Goal: Task Accomplishment & Management: Complete application form

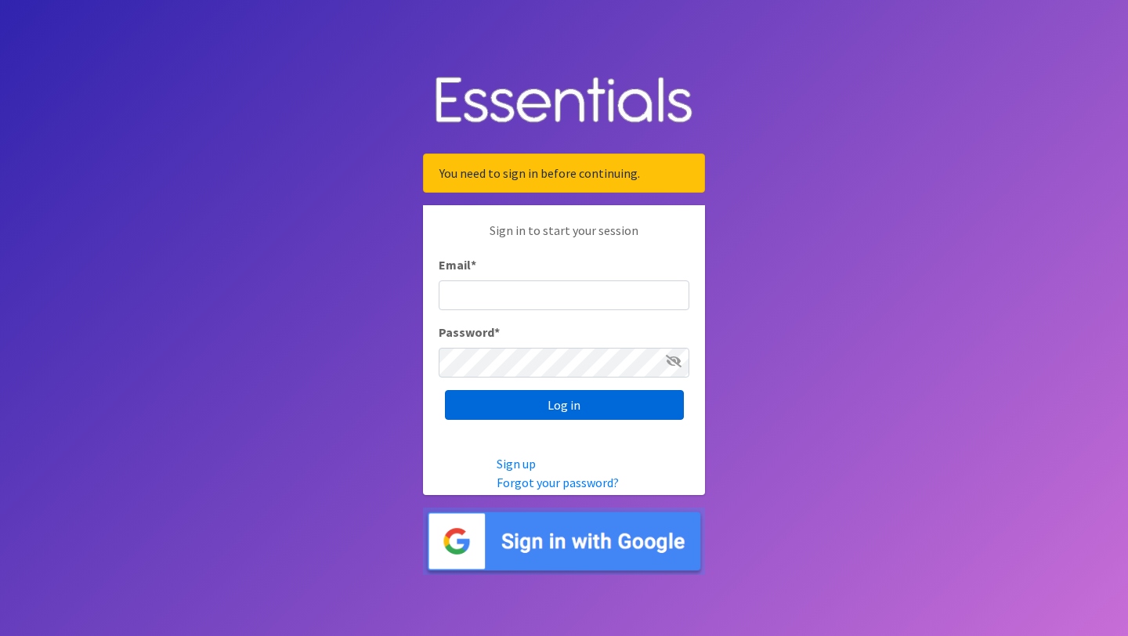
type input "[EMAIL_ADDRESS][DOMAIN_NAME]"
click at [559, 404] on input "Log in" at bounding box center [564, 405] width 239 height 30
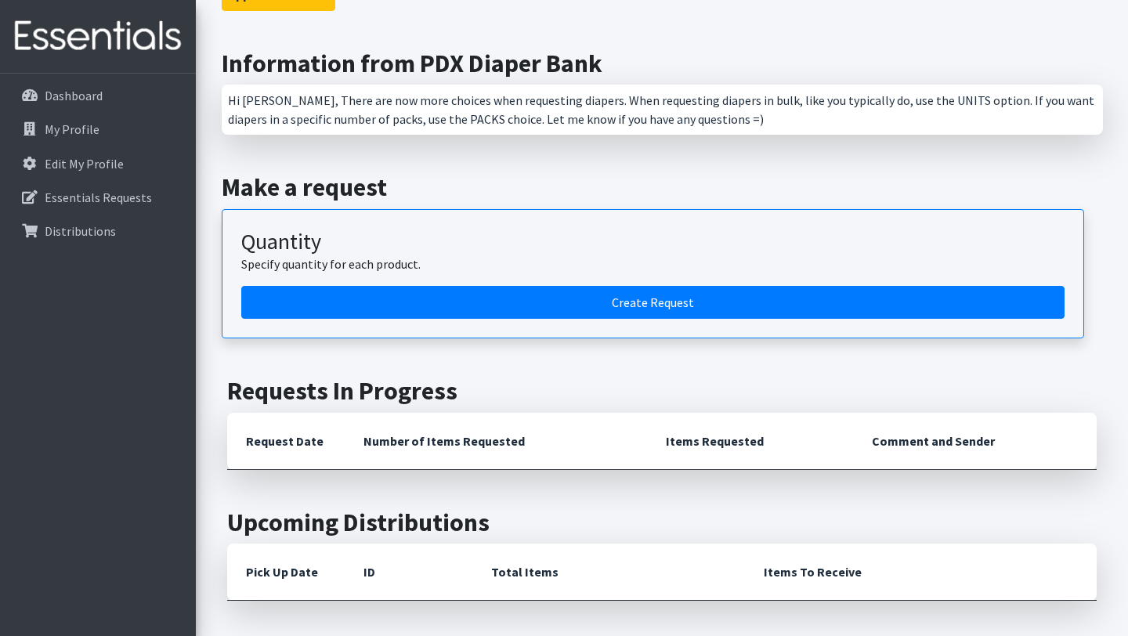
scroll to position [536, 0]
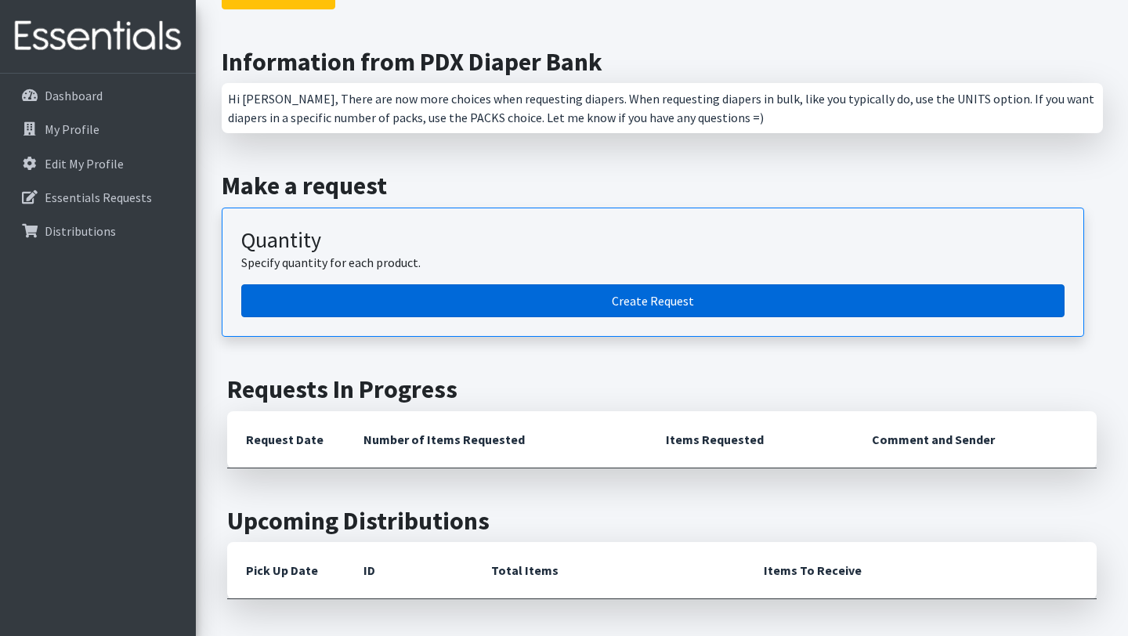
click at [630, 284] on link "Create Request" at bounding box center [652, 300] width 823 height 33
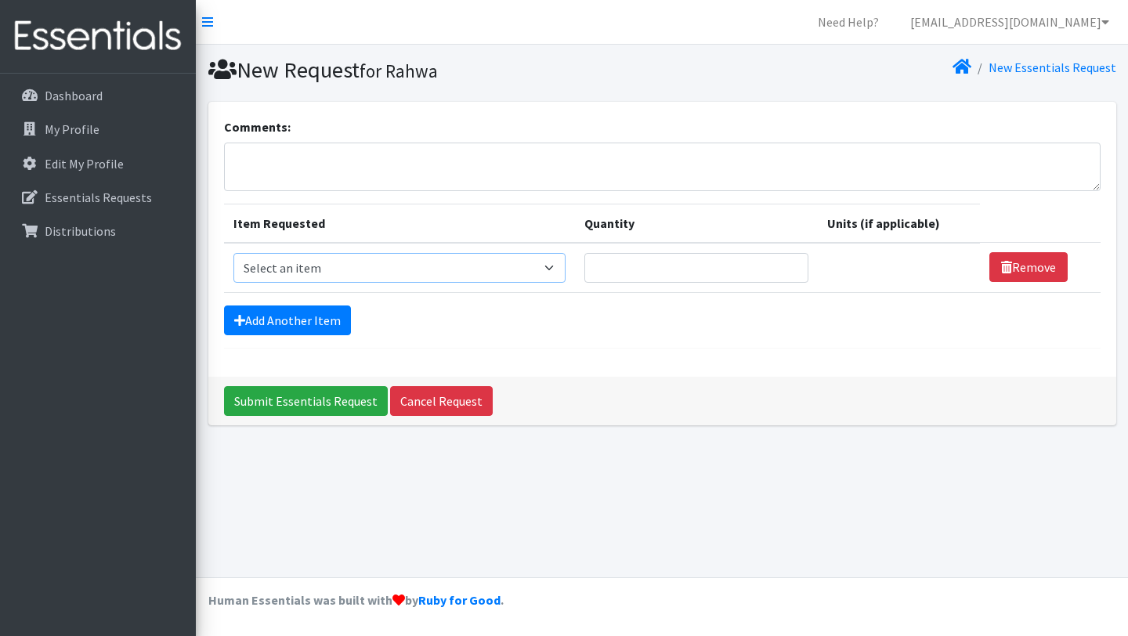
click at [353, 271] on select "Select an item Adult Briefs (Large, approx. 38"-56") Adult Briefs (Medium, appr…" at bounding box center [399, 268] width 332 height 30
select select "1183"
click at [634, 258] on input "Quantity" at bounding box center [689, 268] width 220 height 30
type input "100"
click at [941, 262] on select "Please select a unit units packs" at bounding box center [894, 268] width 155 height 30
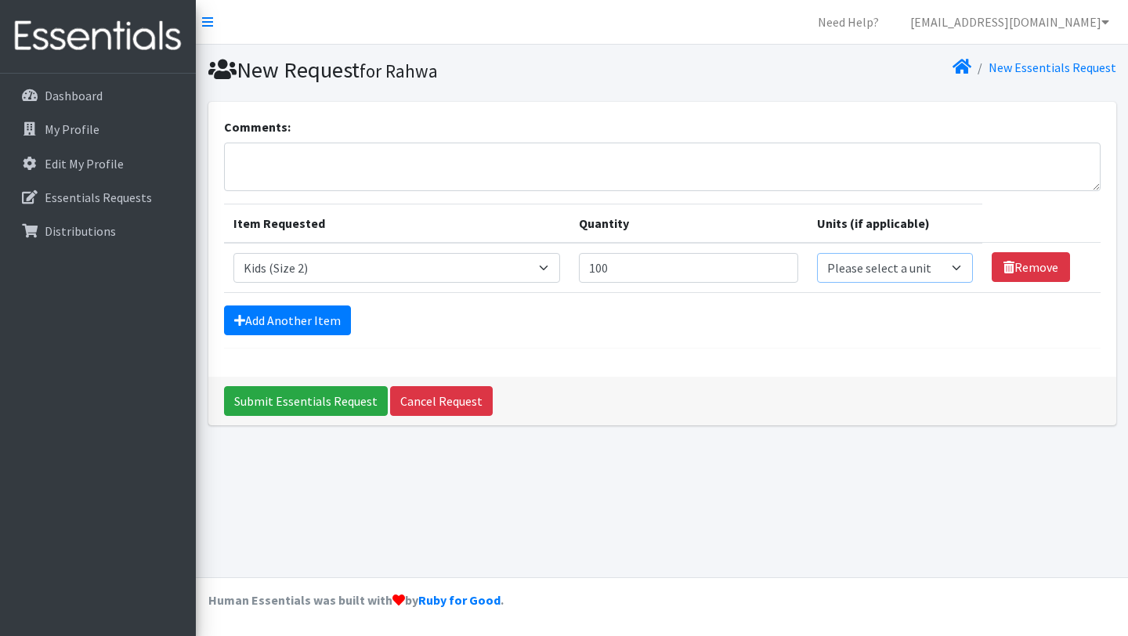
select select
click at [305, 323] on link "Add Another Item" at bounding box center [287, 321] width 127 height 30
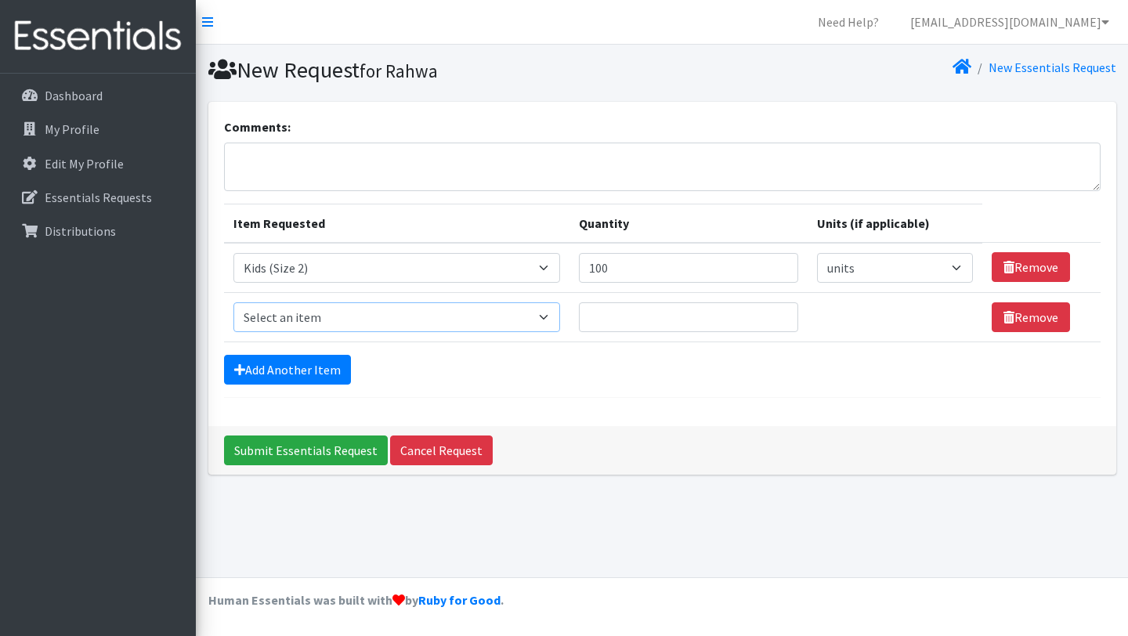
click at [350, 319] on select "Select an item Adult Briefs (Large, approx. 38"-56") Adult Briefs (Medium, appr…" at bounding box center [396, 317] width 327 height 30
select select "1186"
click at [671, 317] on input "Quantity" at bounding box center [689, 317] width 220 height 30
type input "150"
click at [867, 314] on select "Please select a unit units packs" at bounding box center [894, 317] width 155 height 30
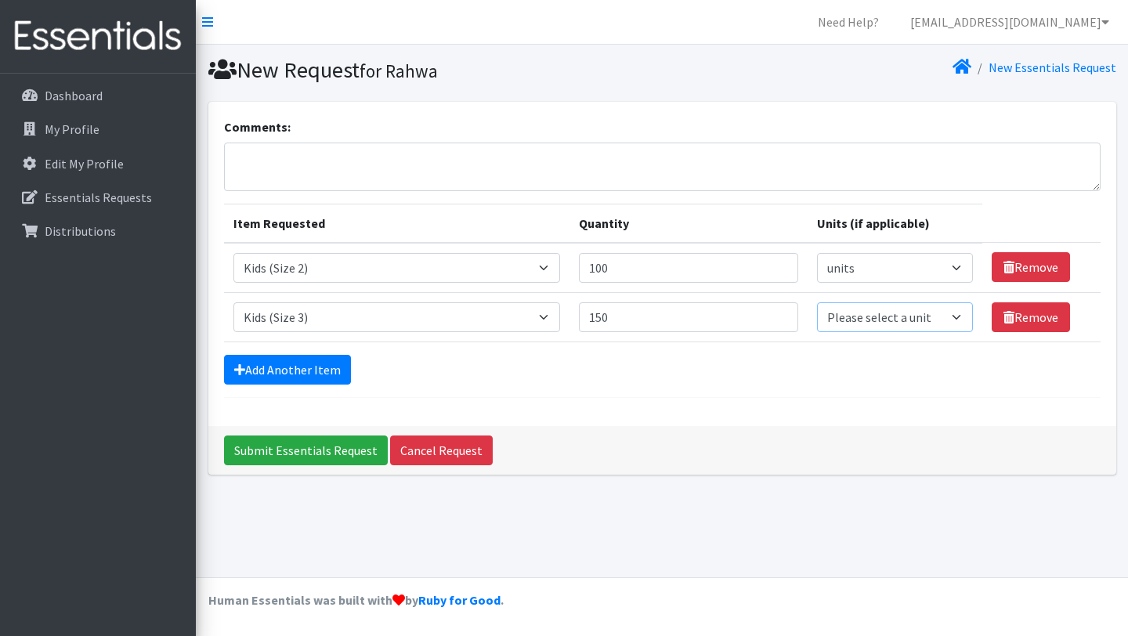
select select
click at [296, 371] on link "Add Another Item" at bounding box center [287, 370] width 127 height 30
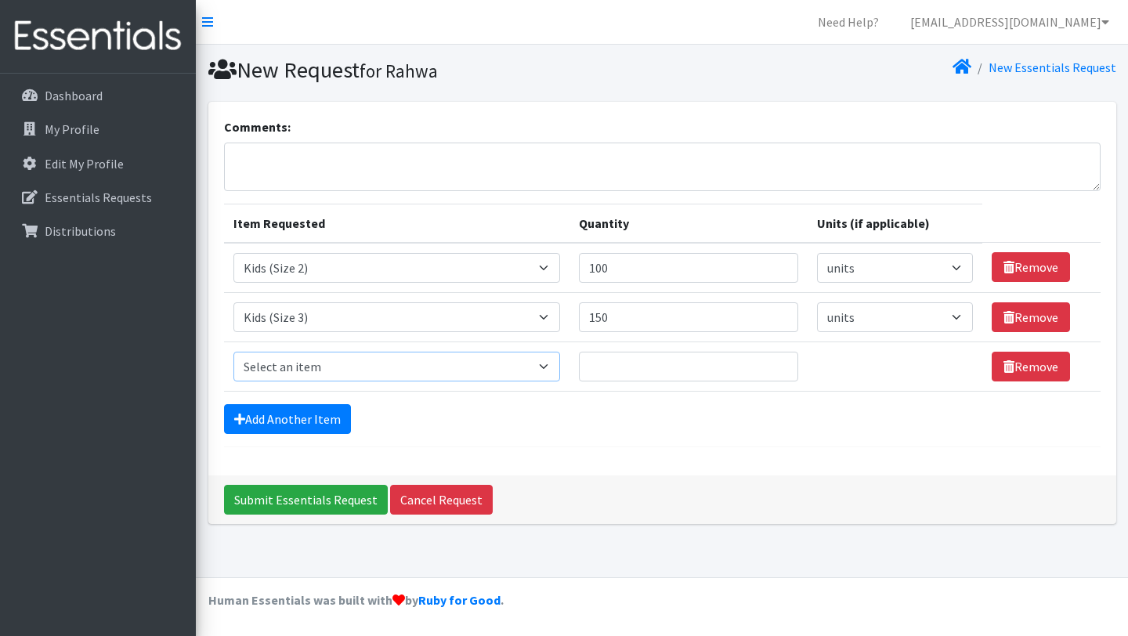
click at [296, 362] on select "Select an item Adult Briefs (Large, approx. 38"-56") Adult Briefs (Medium, appr…" at bounding box center [396, 367] width 327 height 30
select select "1161"
click at [641, 360] on input "Quantity" at bounding box center [689, 367] width 220 height 30
type input "150"
click at [848, 363] on select "Please select a unit units packs" at bounding box center [894, 367] width 155 height 30
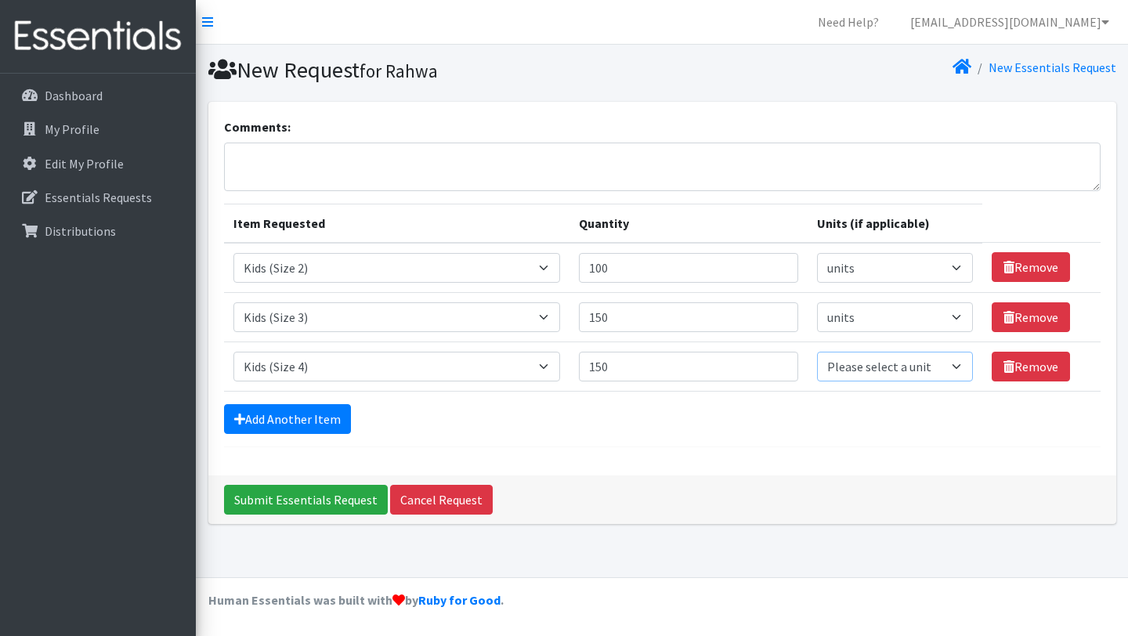
select select
click at [320, 417] on link "Add Another Item" at bounding box center [287, 419] width 127 height 30
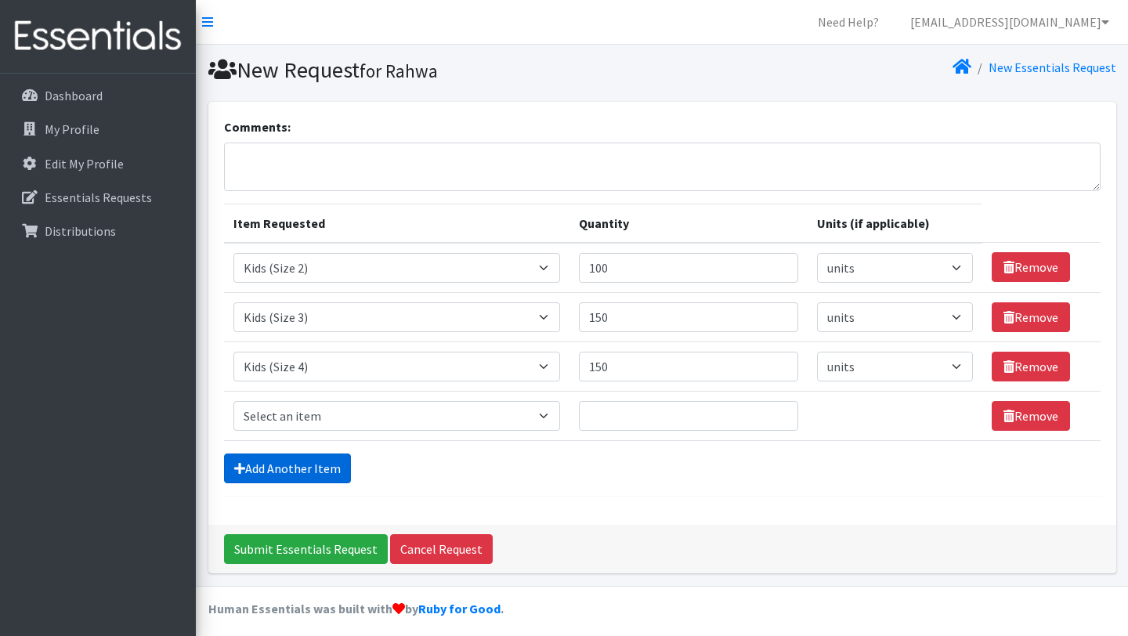
scroll to position [8, 0]
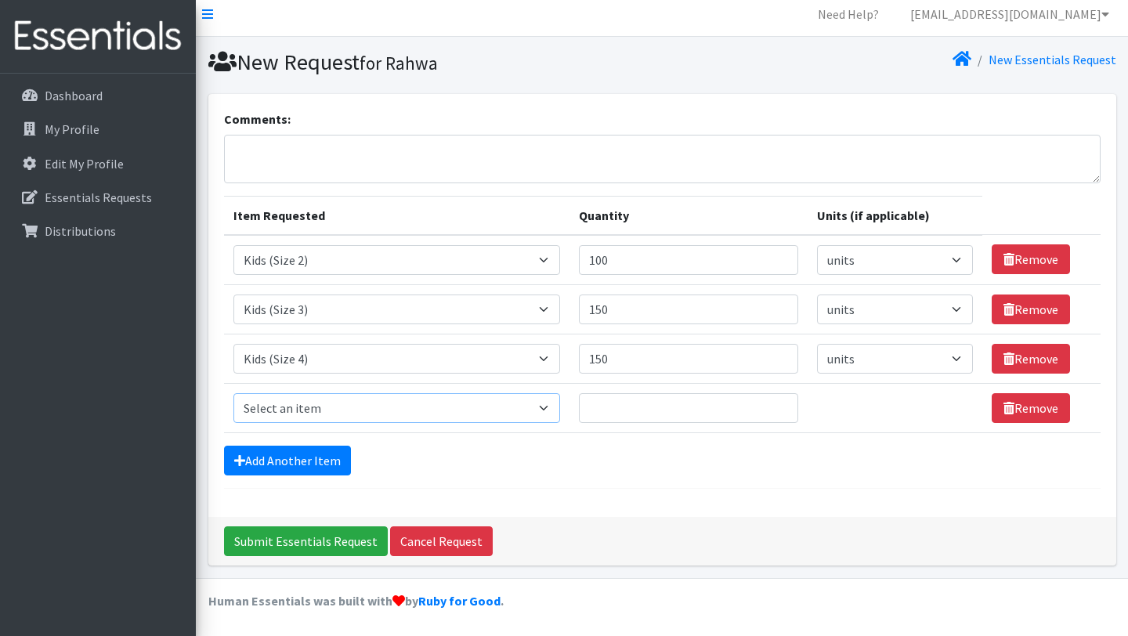
click at [346, 406] on select "Select an item Adult Briefs (Large, approx. 38"-56") Adult Briefs (Medium, appr…" at bounding box center [396, 408] width 327 height 30
select select "1162"
click at [653, 397] on input "Quantity" at bounding box center [689, 408] width 220 height 30
type input "5"
type input "75"
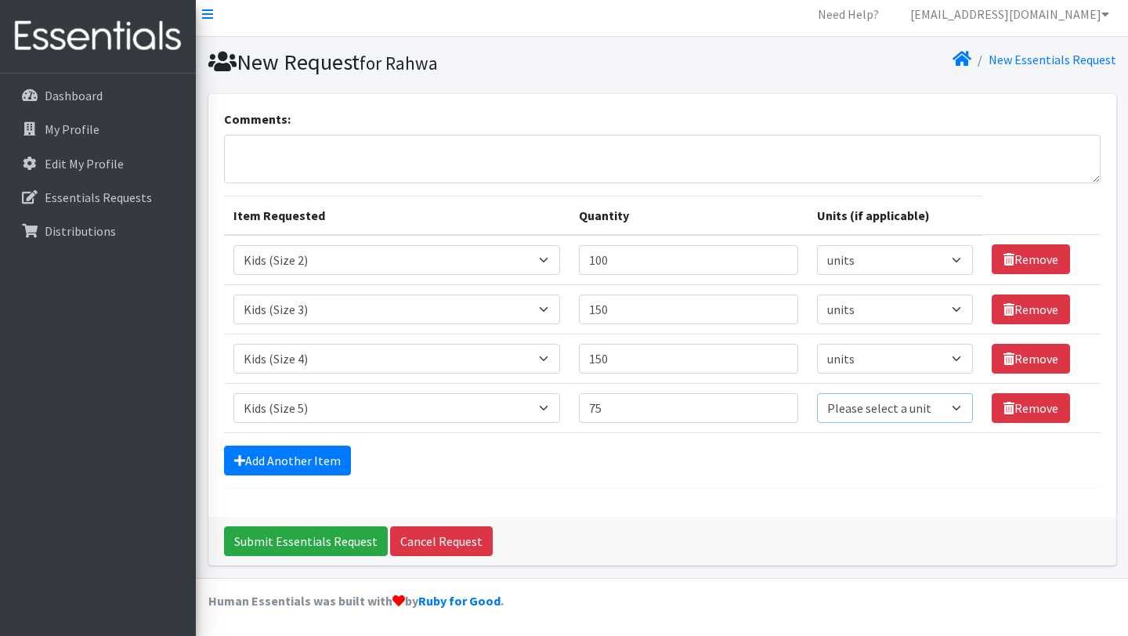
click at [848, 413] on select "Please select a unit units packs" at bounding box center [894, 408] width 155 height 30
select select
click at [277, 459] on link "Add Another Item" at bounding box center [287, 461] width 127 height 30
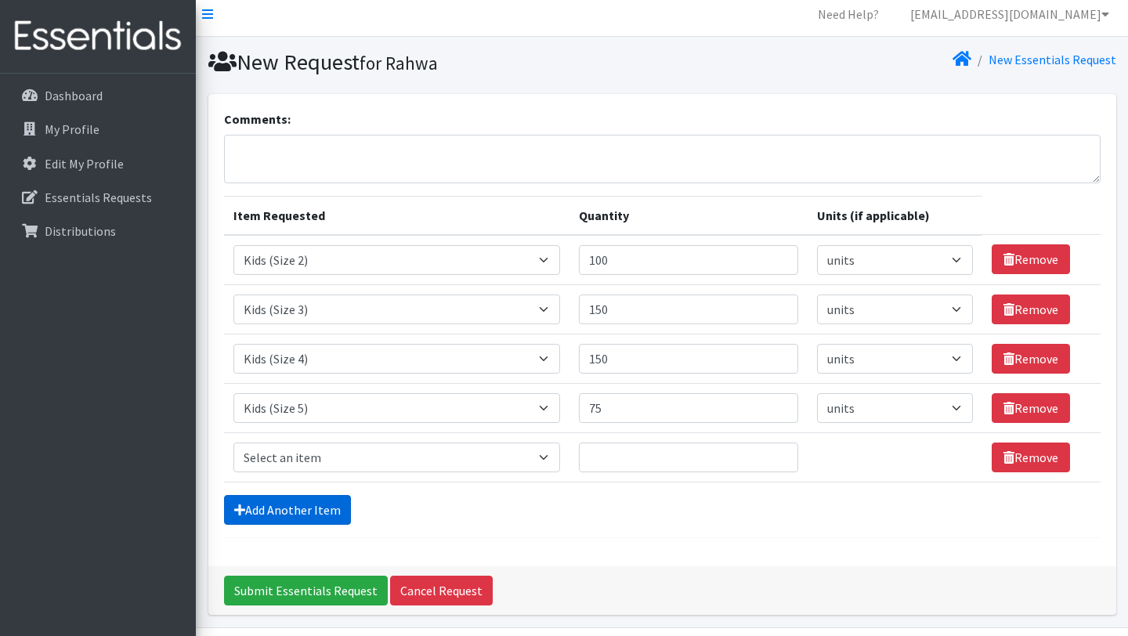
scroll to position [57, 0]
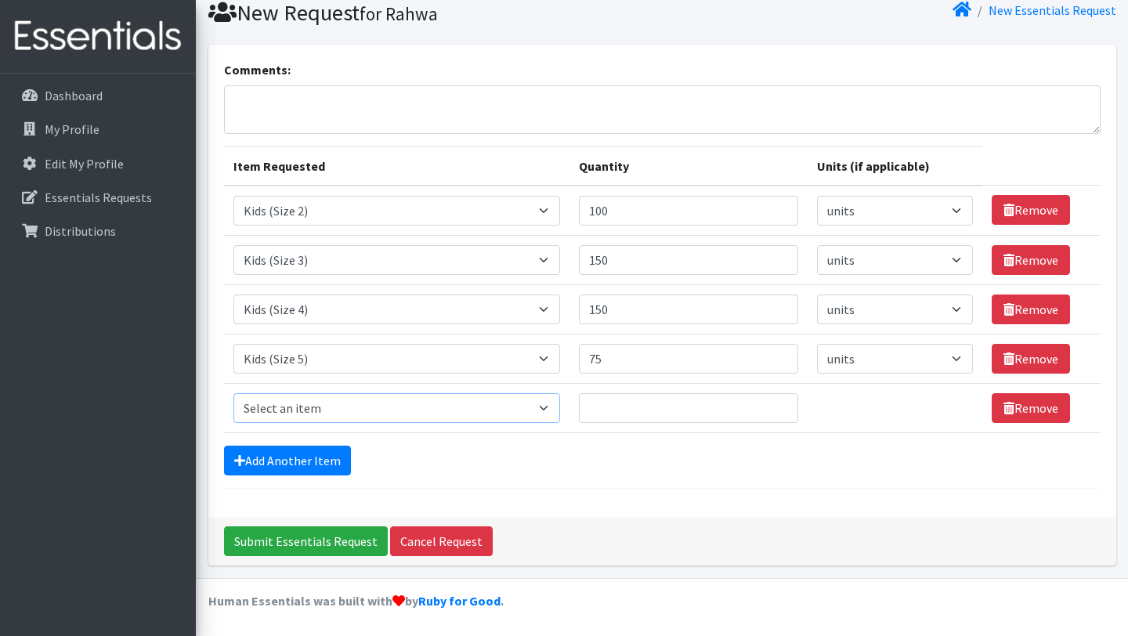
click at [309, 413] on select "Select an item Adult Briefs (Large, approx. 38"-56") Adult Briefs (Medium, appr…" at bounding box center [396, 408] width 327 height 30
select select "1164"
click at [662, 412] on input "Quantity" at bounding box center [689, 408] width 220 height 30
type input "200"
click at [866, 412] on select "Please select a unit units packs" at bounding box center [894, 408] width 155 height 30
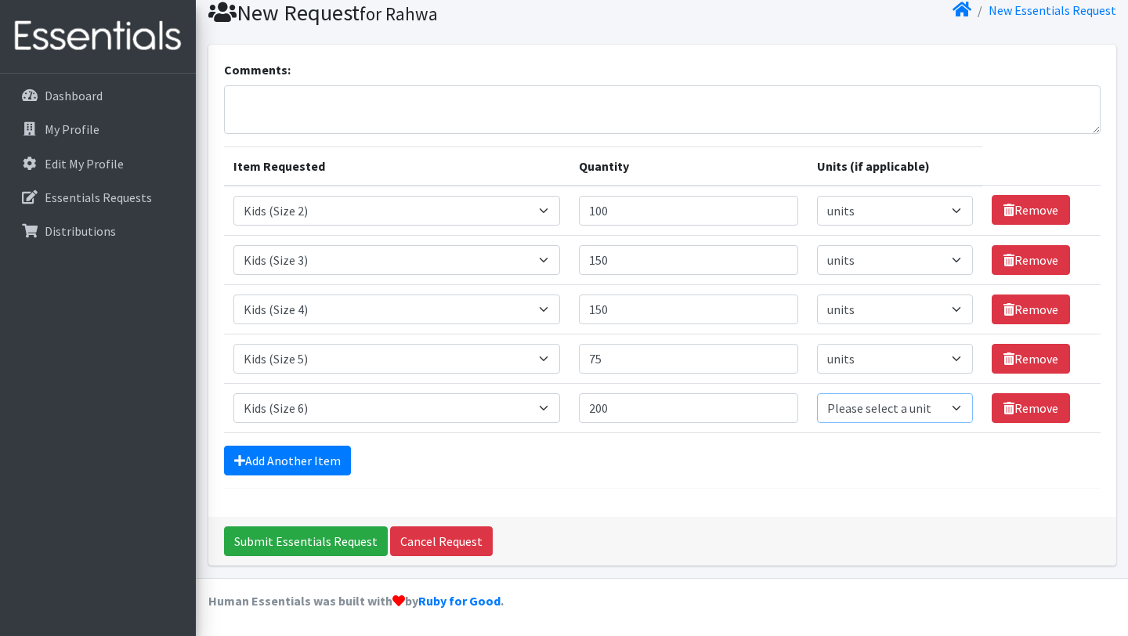
select select
click at [263, 457] on link "Add Another Item" at bounding box center [287, 461] width 127 height 30
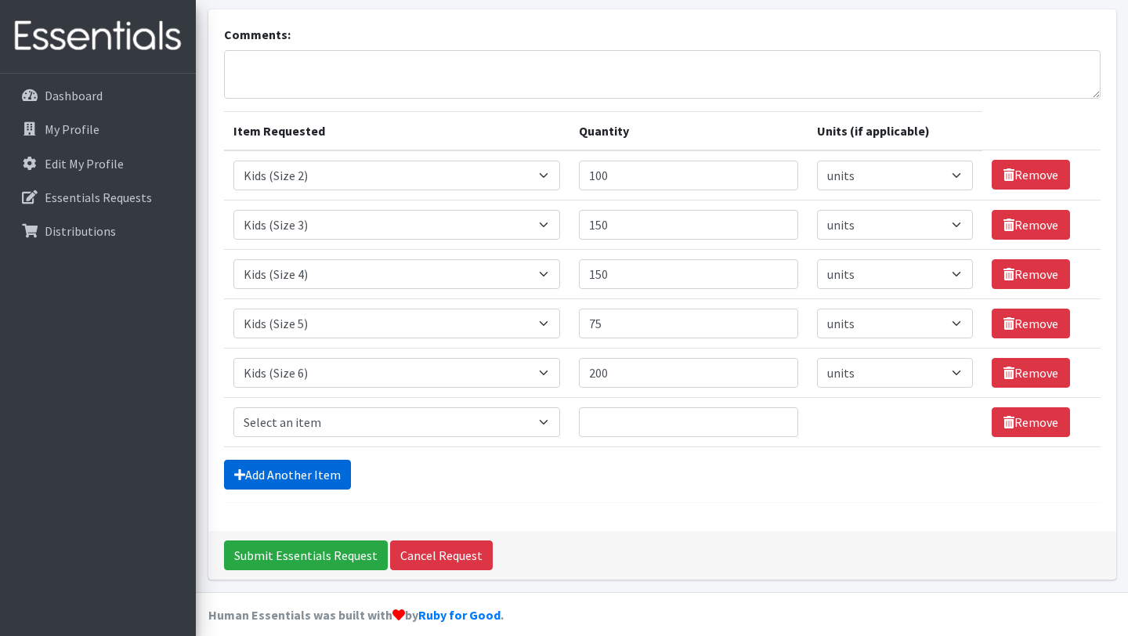
scroll to position [107, 0]
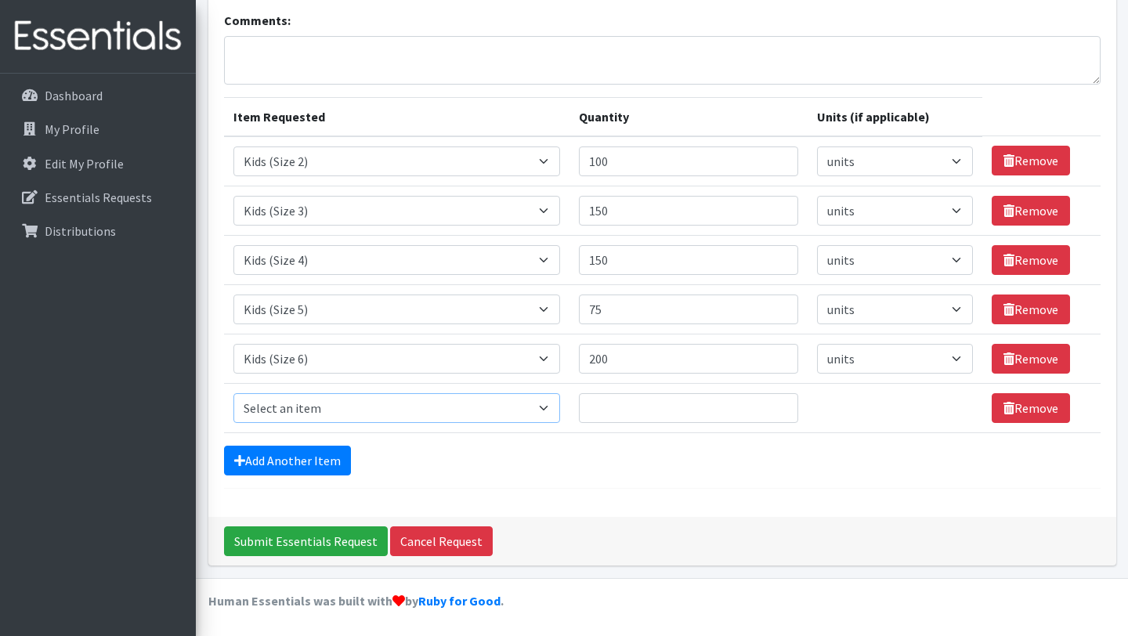
click at [298, 414] on select "Select an item Adult Briefs (Large, approx. 38"-56") Adult Briefs (Medium, appr…" at bounding box center [396, 408] width 327 height 30
select select "1631"
click at [657, 407] on input "Quantity" at bounding box center [689, 408] width 220 height 30
type input "100"
click at [879, 409] on select "Please select a unit units packs" at bounding box center [894, 408] width 155 height 30
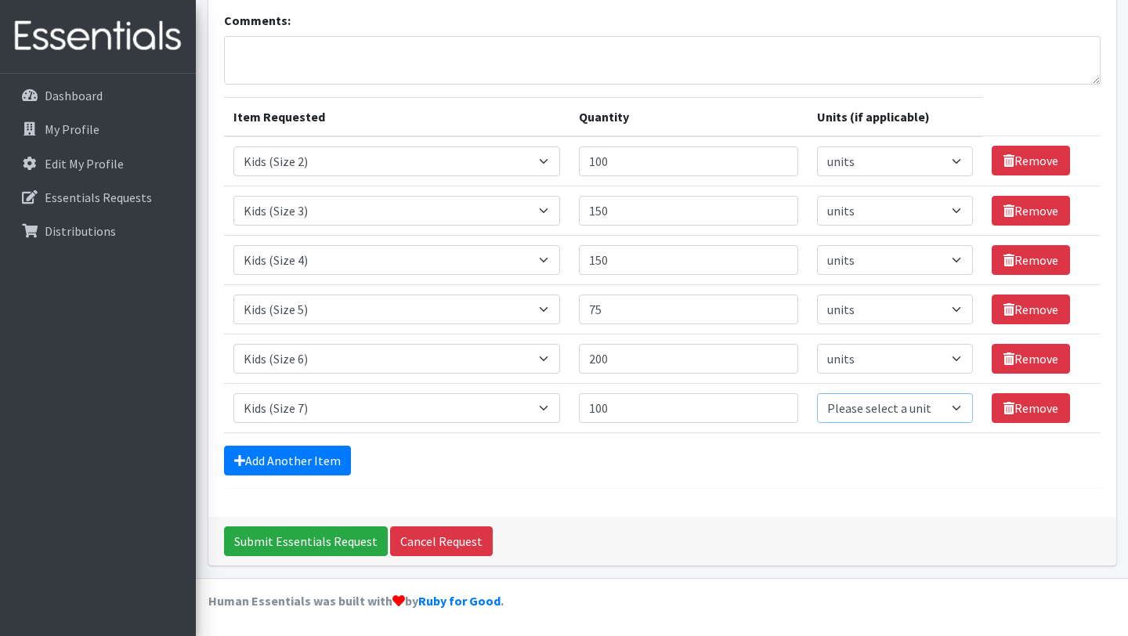
select select
click at [624, 211] on input "150" at bounding box center [689, 211] width 220 height 30
type input "175"
click at [634, 261] on input "150" at bounding box center [689, 260] width 220 height 30
click at [264, 459] on link "Add Another Item" at bounding box center [287, 461] width 127 height 30
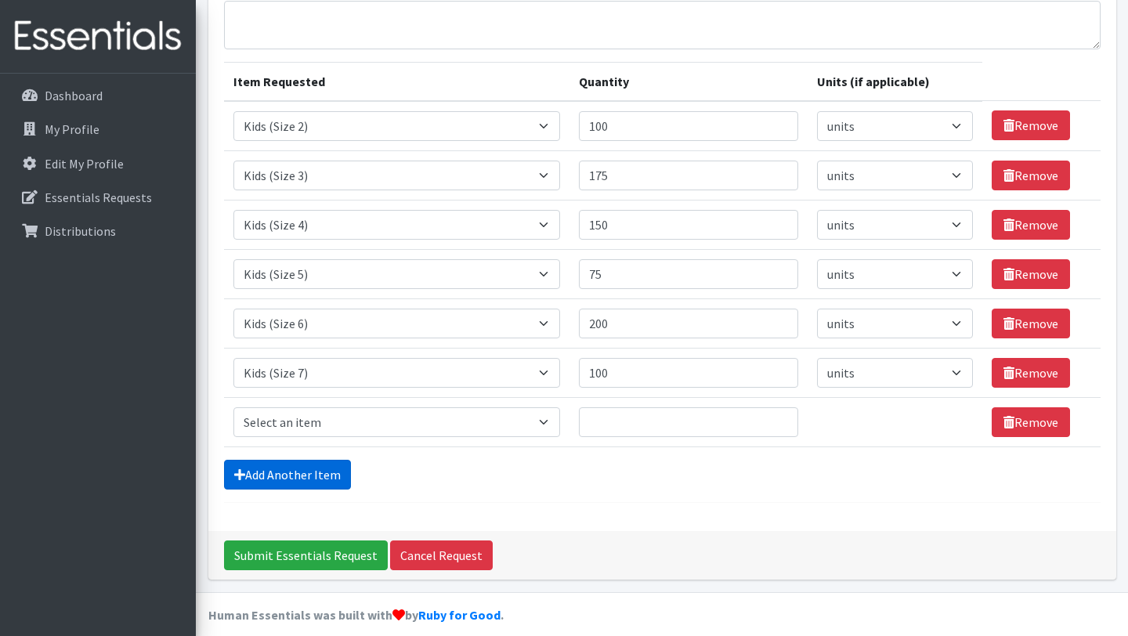
scroll to position [156, 0]
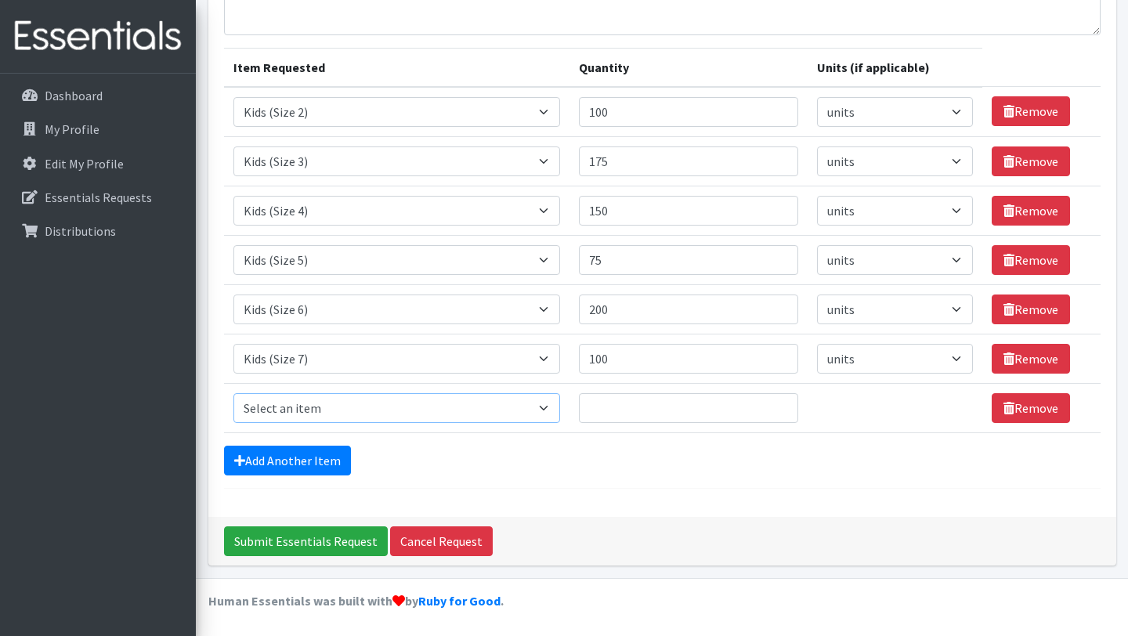
click at [346, 411] on select "Select an item Adult Briefs (Large, approx. 38"-56") Adult Briefs (Medium, appr…" at bounding box center [396, 408] width 327 height 30
select select "1171"
click at [675, 407] on input "Quantity" at bounding box center [689, 408] width 220 height 30
type input "200"
click at [889, 411] on select "Please select a unit units packs" at bounding box center [894, 408] width 155 height 30
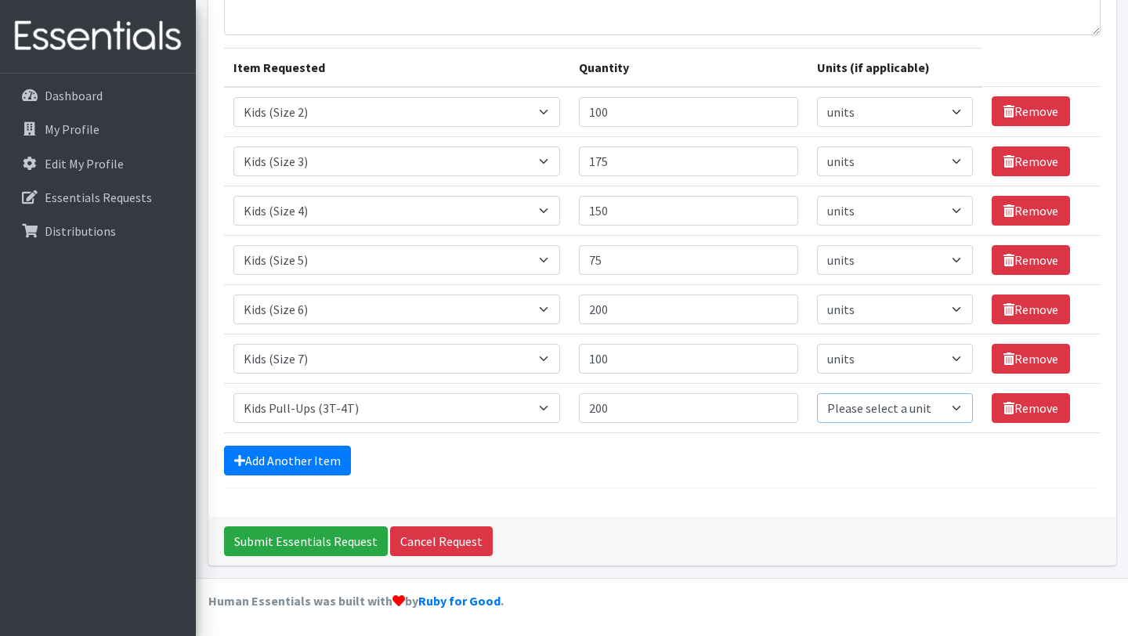
select select
click at [318, 459] on link "Add Another Item" at bounding box center [287, 461] width 127 height 30
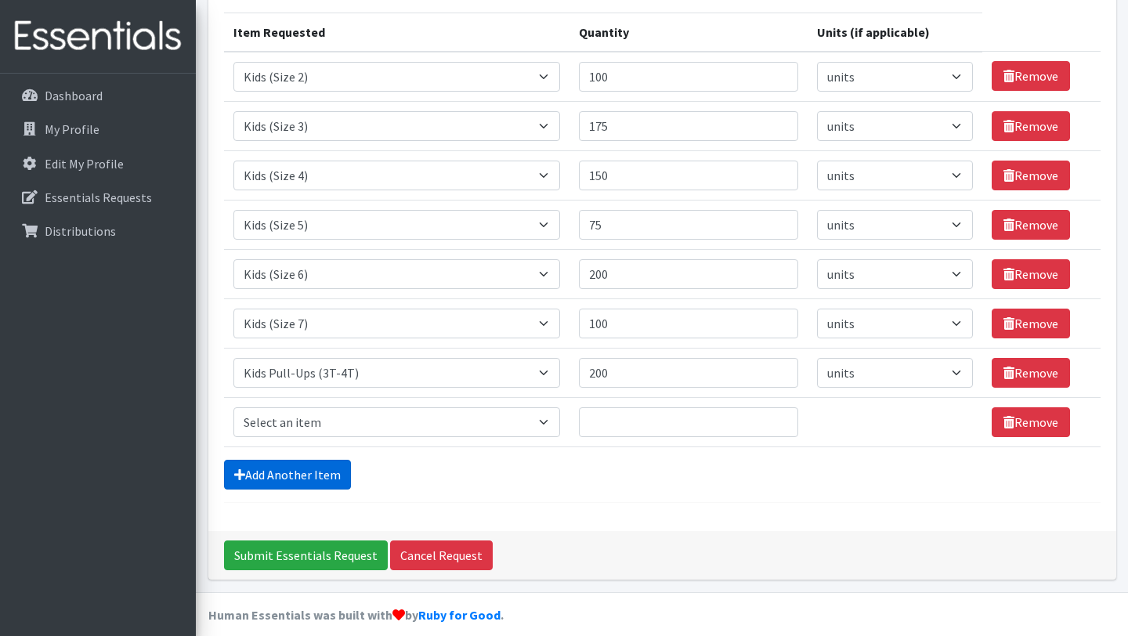
scroll to position [205, 0]
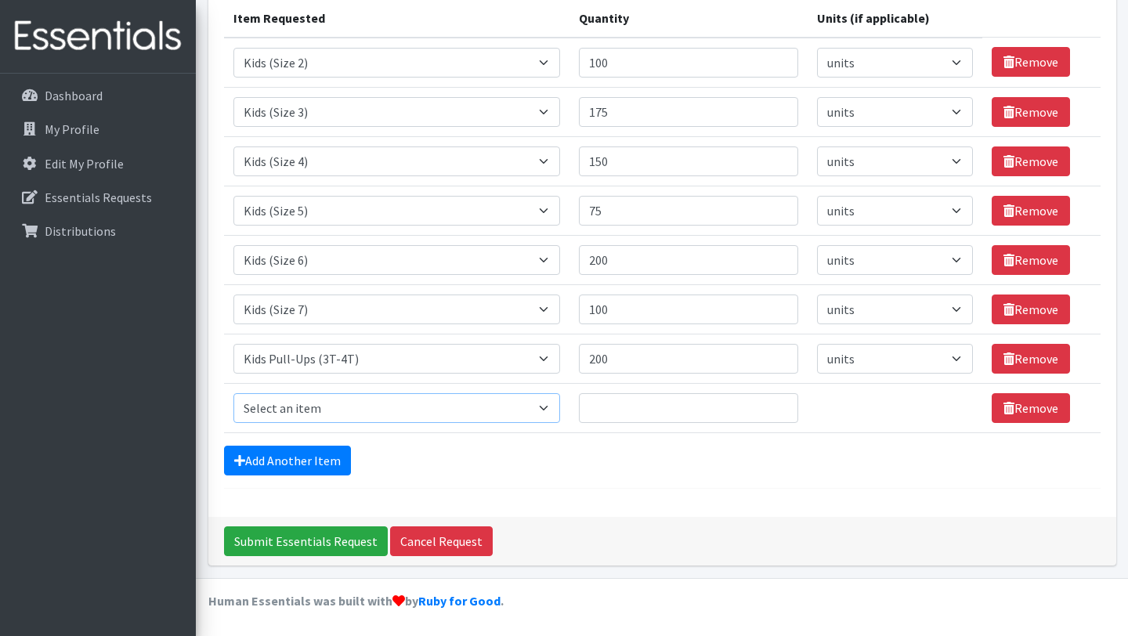
click at [336, 403] on select "Select an item Adult Briefs (Large, approx. 38"-56") Adult Briefs (Medium, appr…" at bounding box center [396, 408] width 327 height 30
click at [518, 414] on select "Select an item Adult Briefs (Large, approx. 38"-56") Adult Briefs (Medium, appr…" at bounding box center [396, 408] width 327 height 30
select select "1185"
click at [455, 407] on select "Select an item Adult Briefs (Large, approx. 38"-56") Adult Briefs (Medium, appr…" at bounding box center [396, 408] width 327 height 30
